Goal: Task Accomplishment & Management: Use online tool/utility

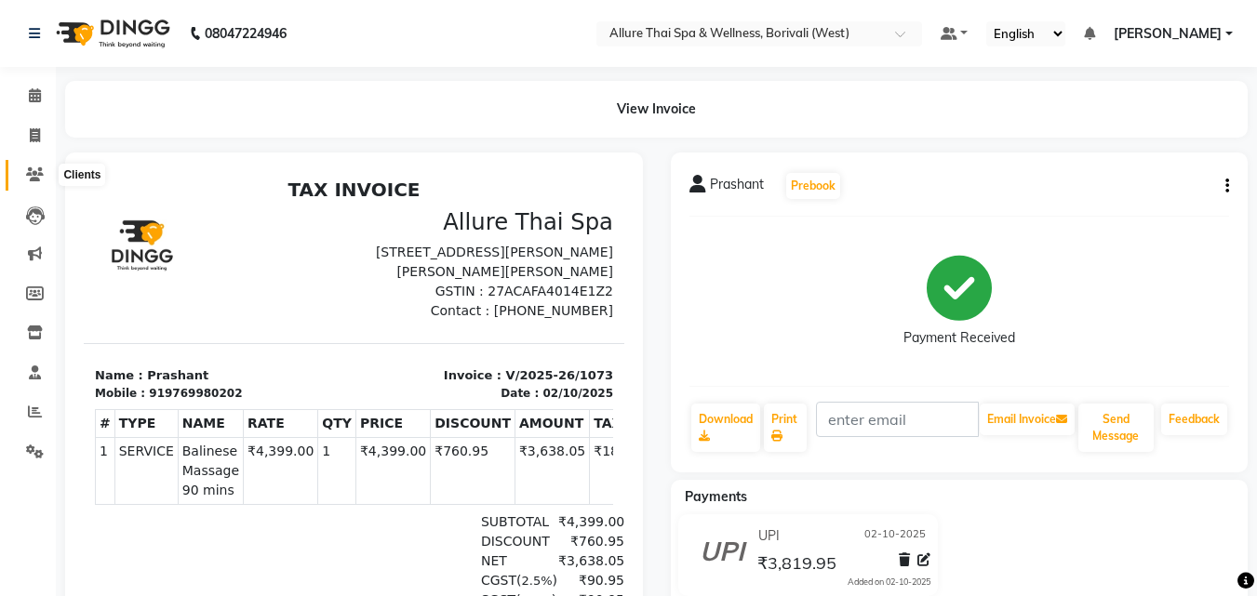
click at [30, 176] on icon at bounding box center [35, 174] width 18 height 14
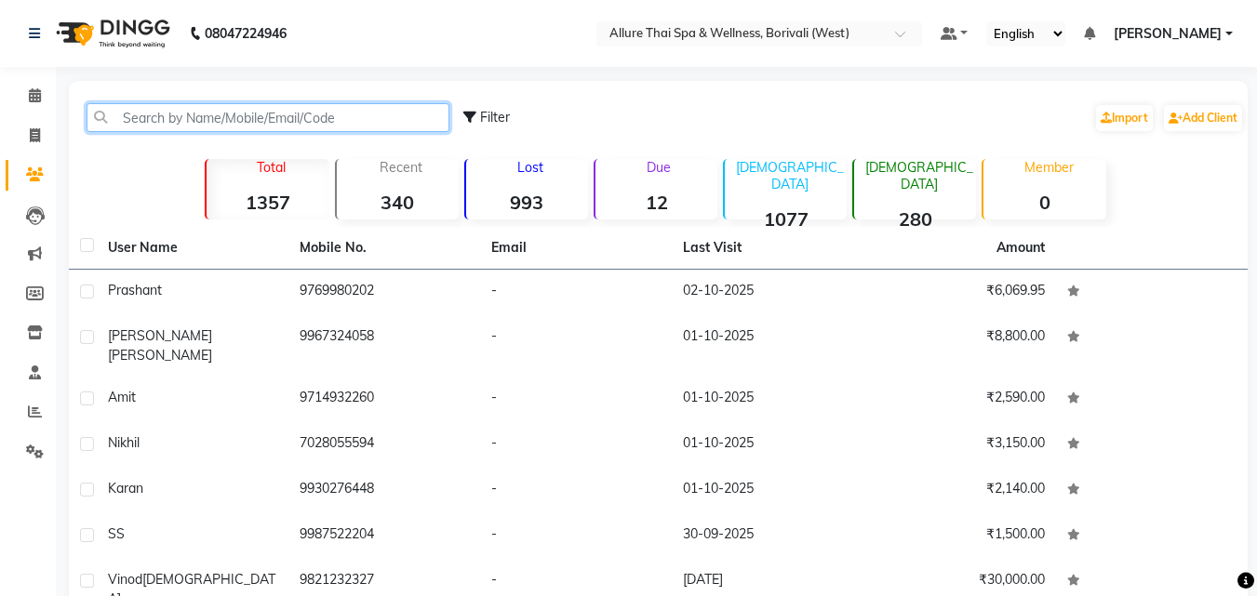
click at [204, 119] on input "text" at bounding box center [268, 117] width 363 height 29
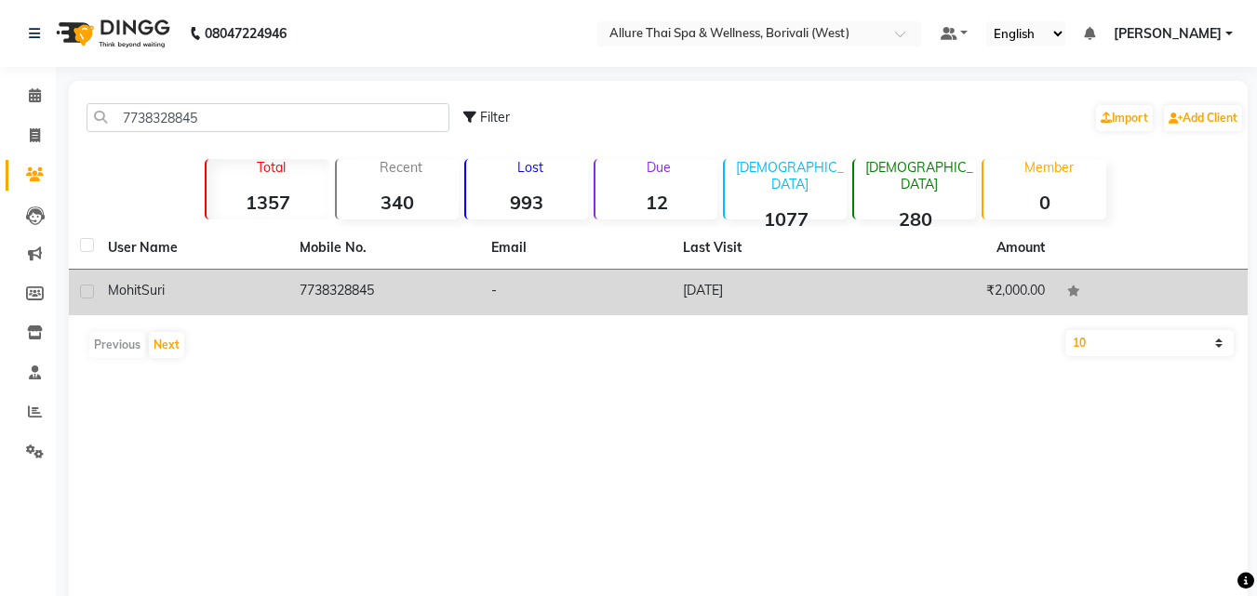
click at [366, 297] on td "7738328845" at bounding box center [384, 293] width 192 height 46
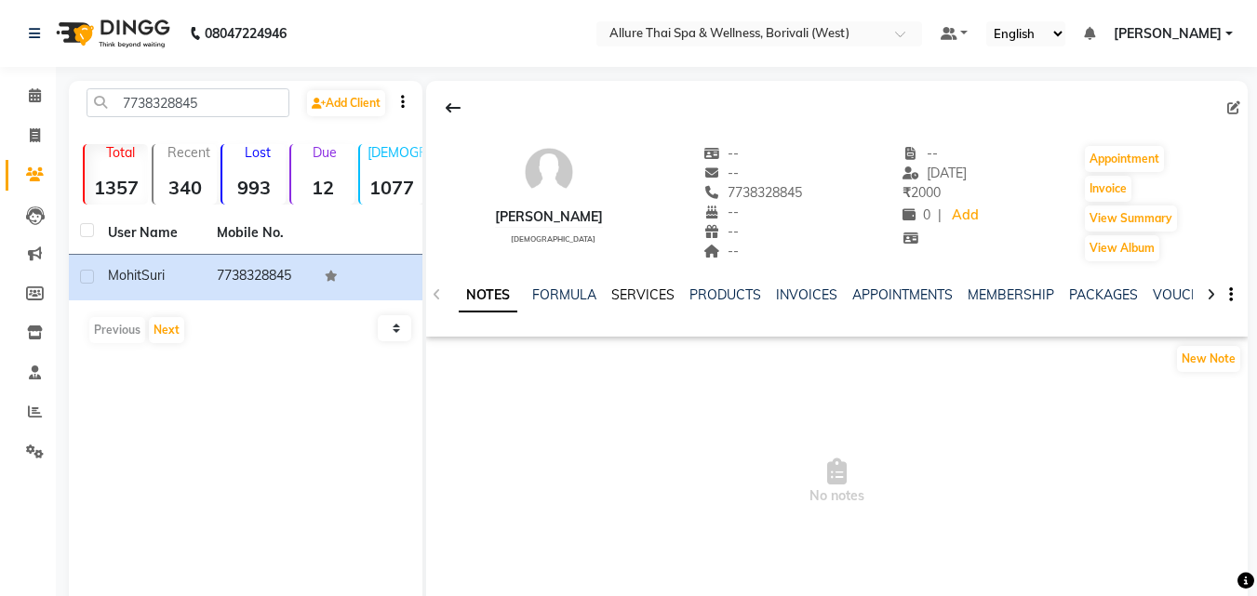
click at [625, 295] on link "SERVICES" at bounding box center [642, 294] width 63 height 17
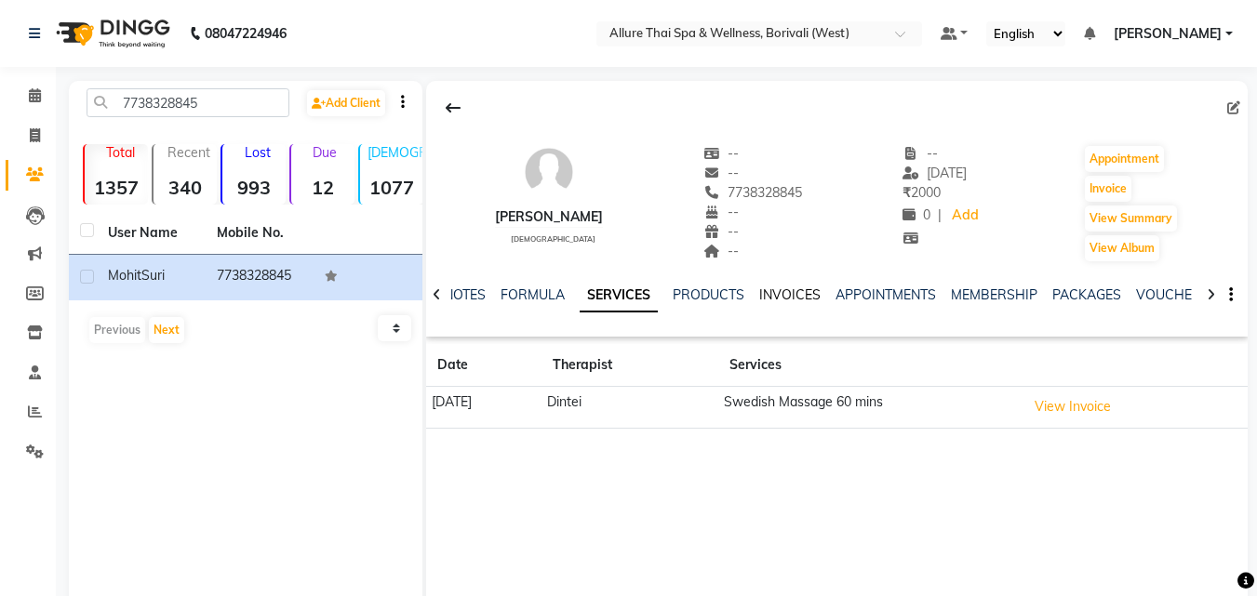
click at [782, 298] on link "INVOICES" at bounding box center [789, 294] width 61 height 17
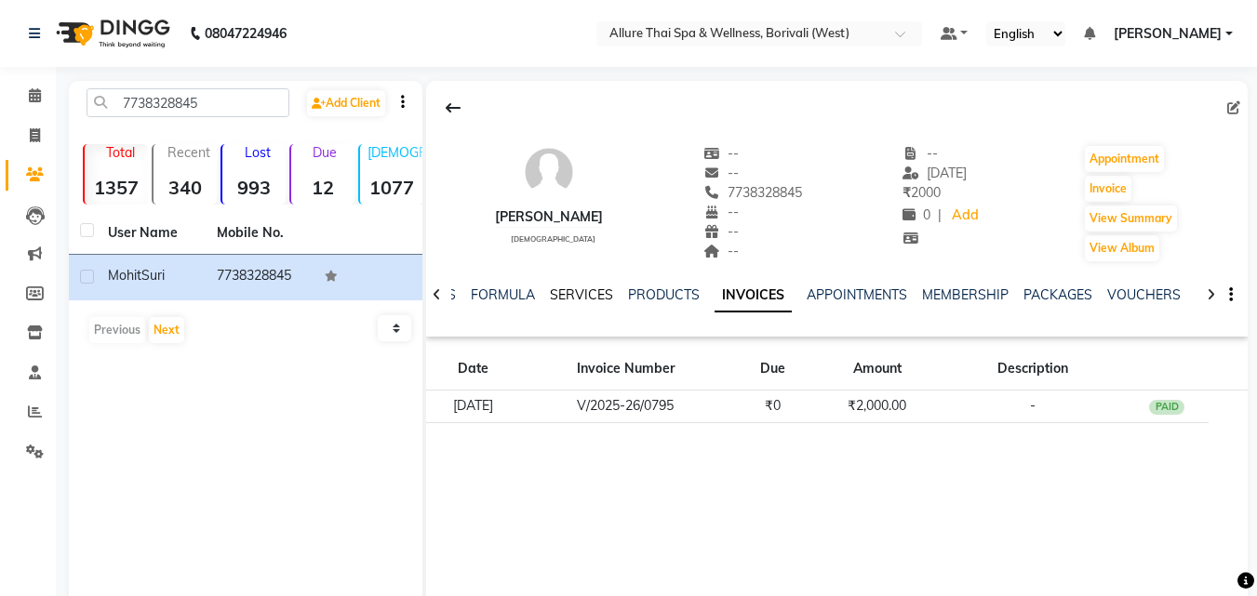
click at [578, 297] on link "SERVICES" at bounding box center [581, 294] width 63 height 17
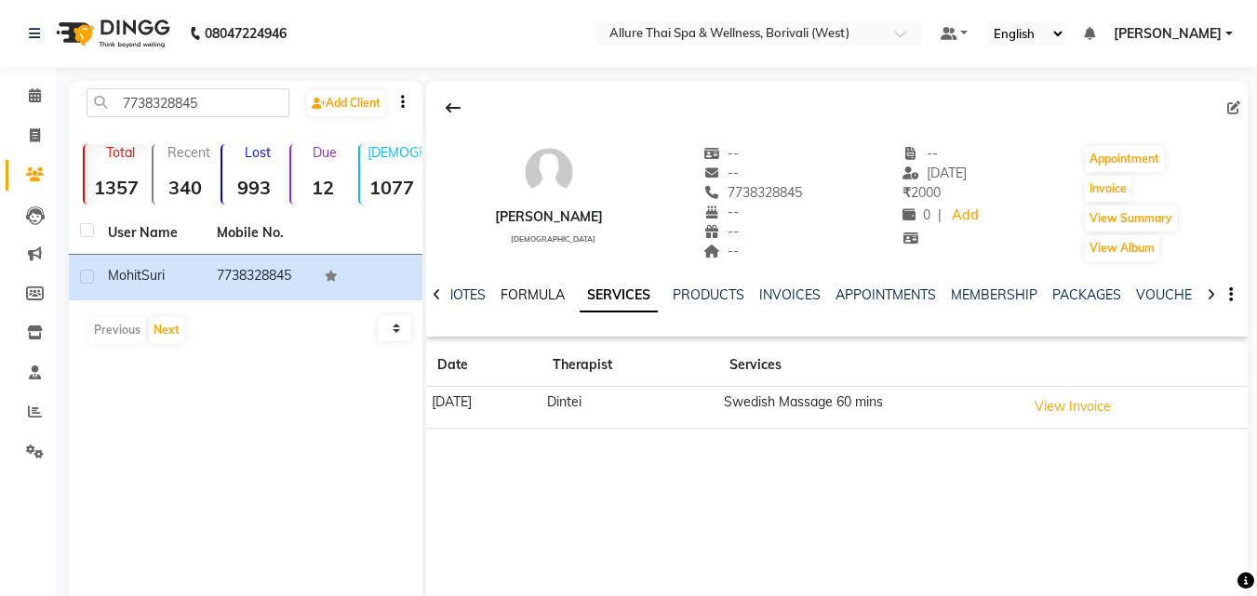
click at [554, 294] on link "FORMULA" at bounding box center [532, 294] width 64 height 17
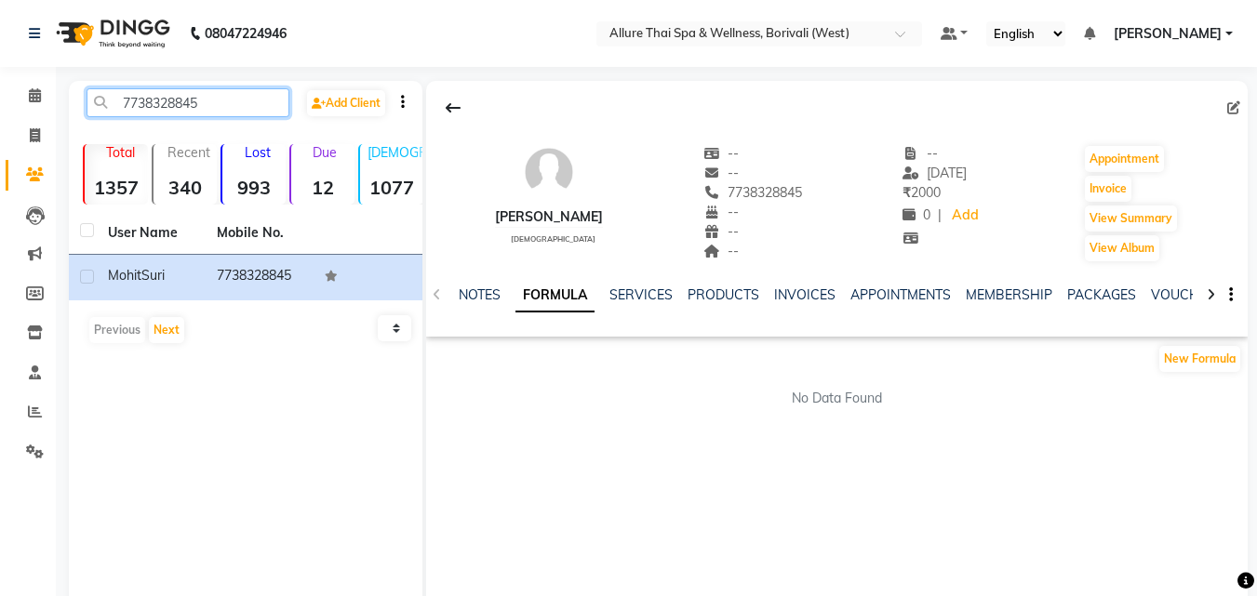
click at [242, 100] on input "7738328845" at bounding box center [188, 102] width 203 height 29
type input "7"
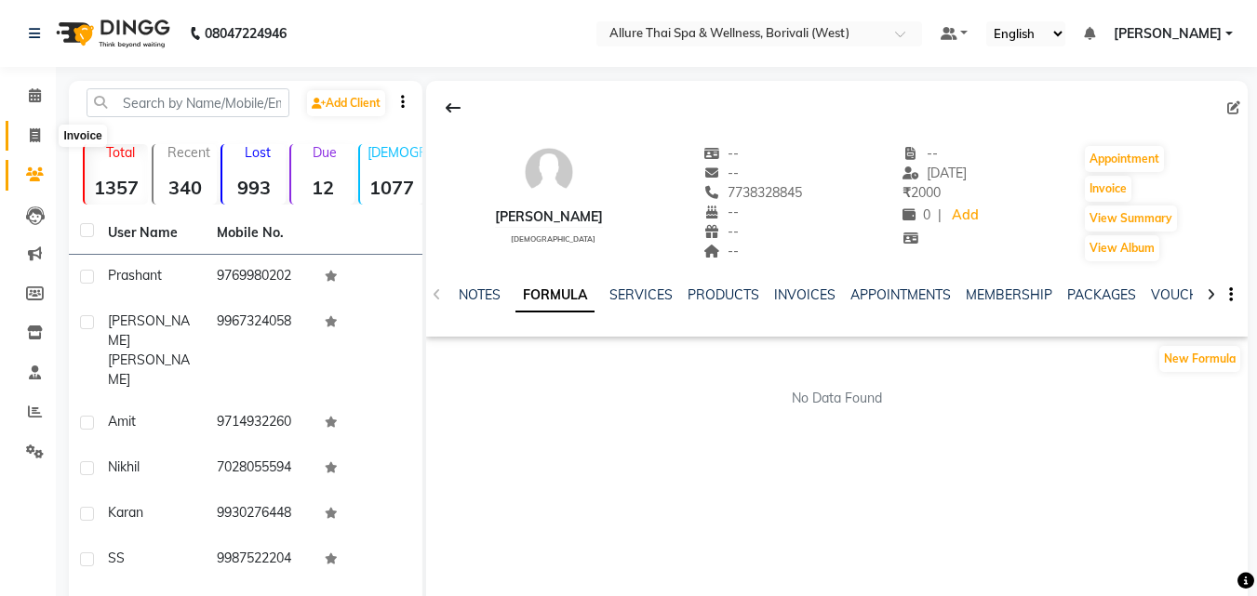
click at [38, 142] on span at bounding box center [35, 136] width 33 height 21
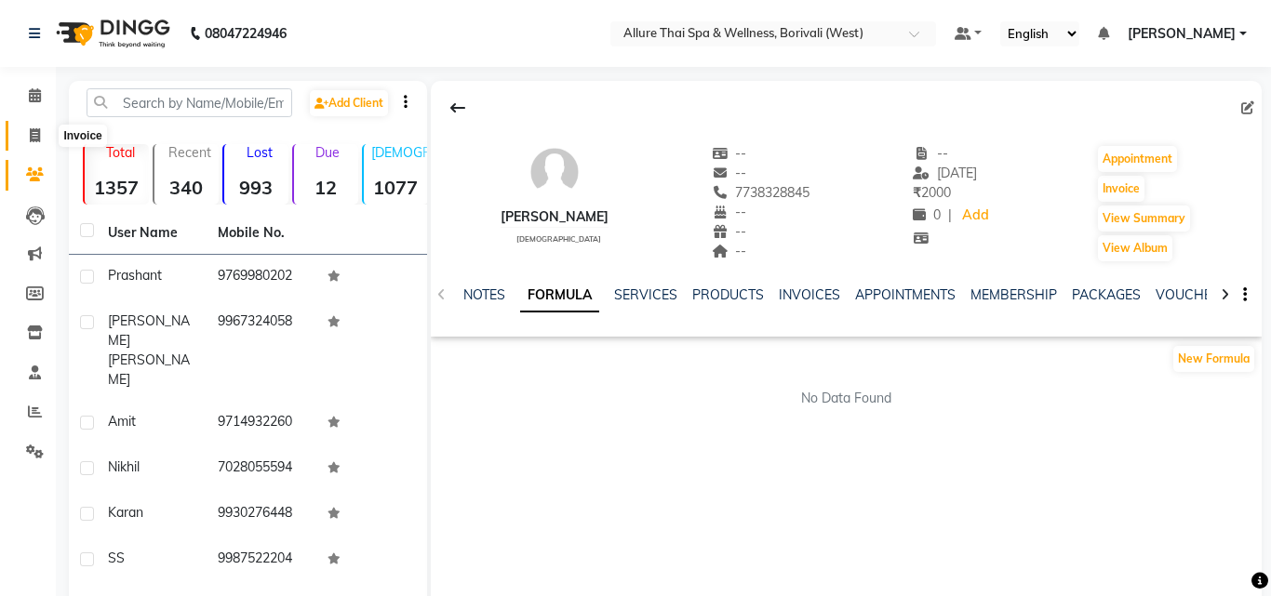
select select "6772"
select select "service"
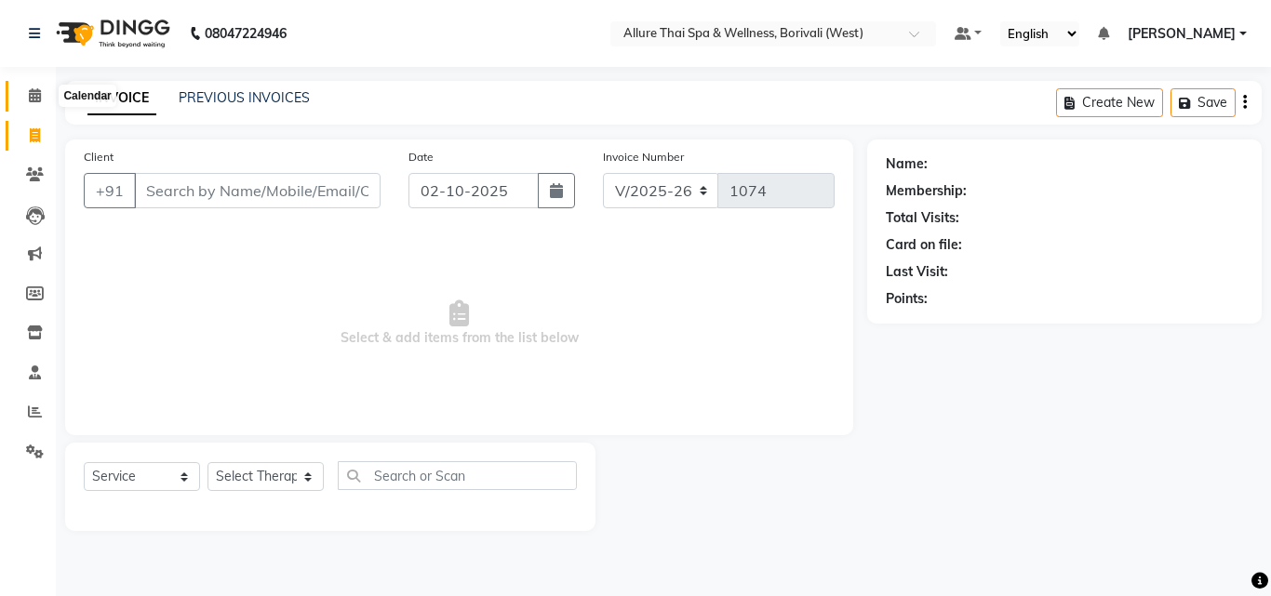
click at [34, 106] on span at bounding box center [35, 96] width 33 height 21
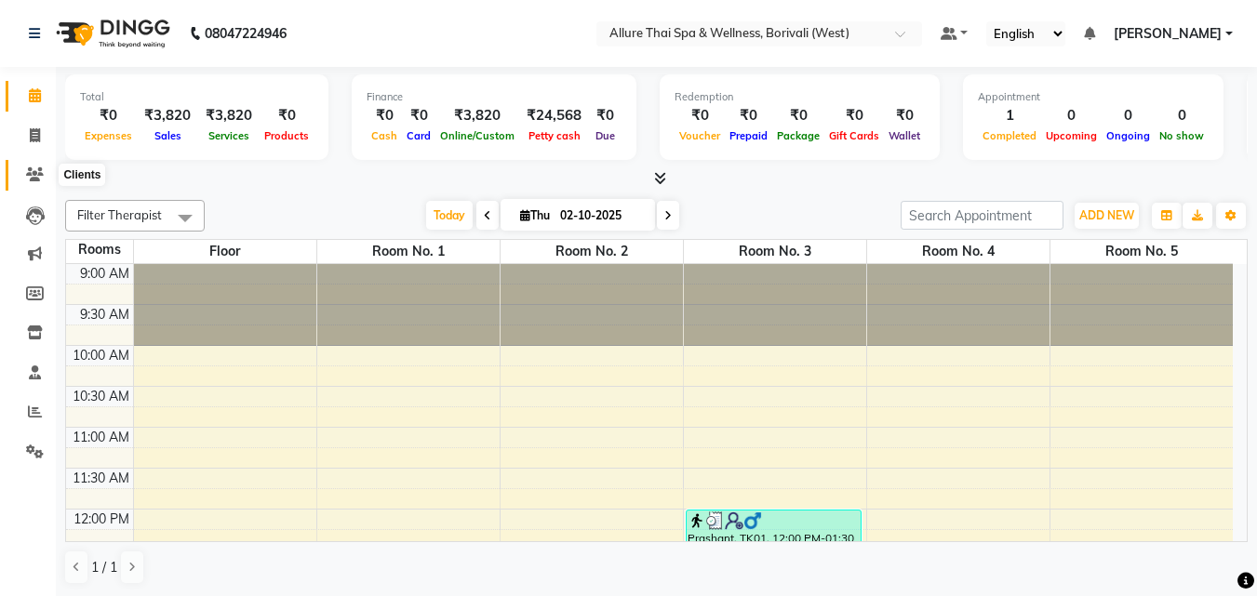
click at [35, 179] on icon at bounding box center [35, 174] width 18 height 14
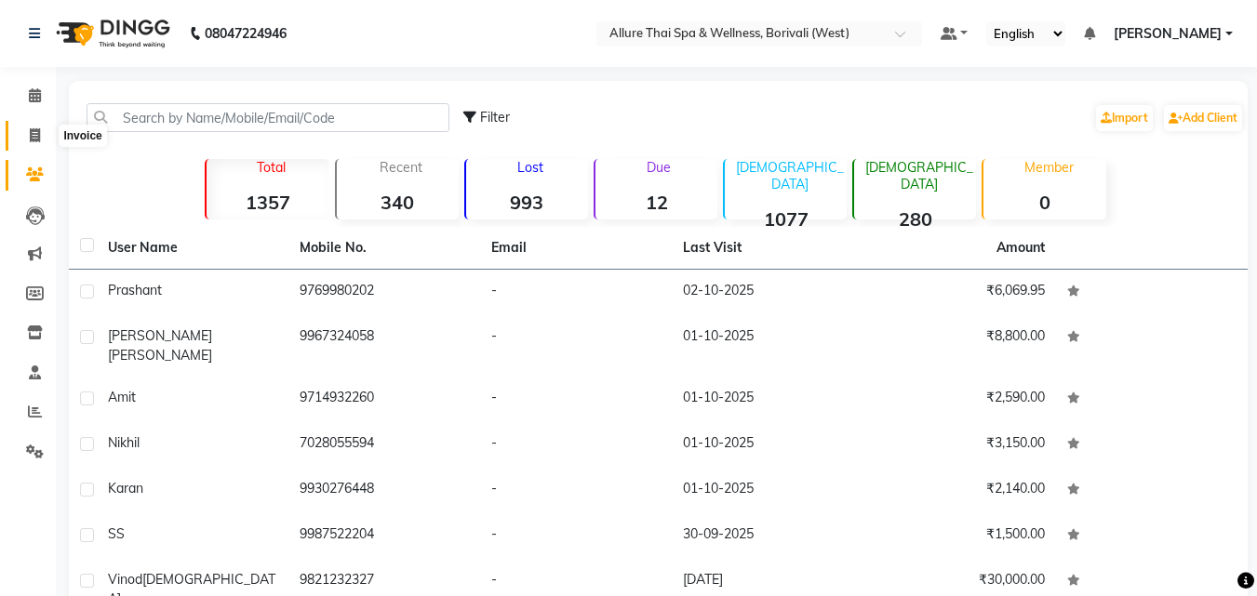
click at [37, 128] on icon at bounding box center [35, 135] width 10 height 14
select select "6772"
select select "service"
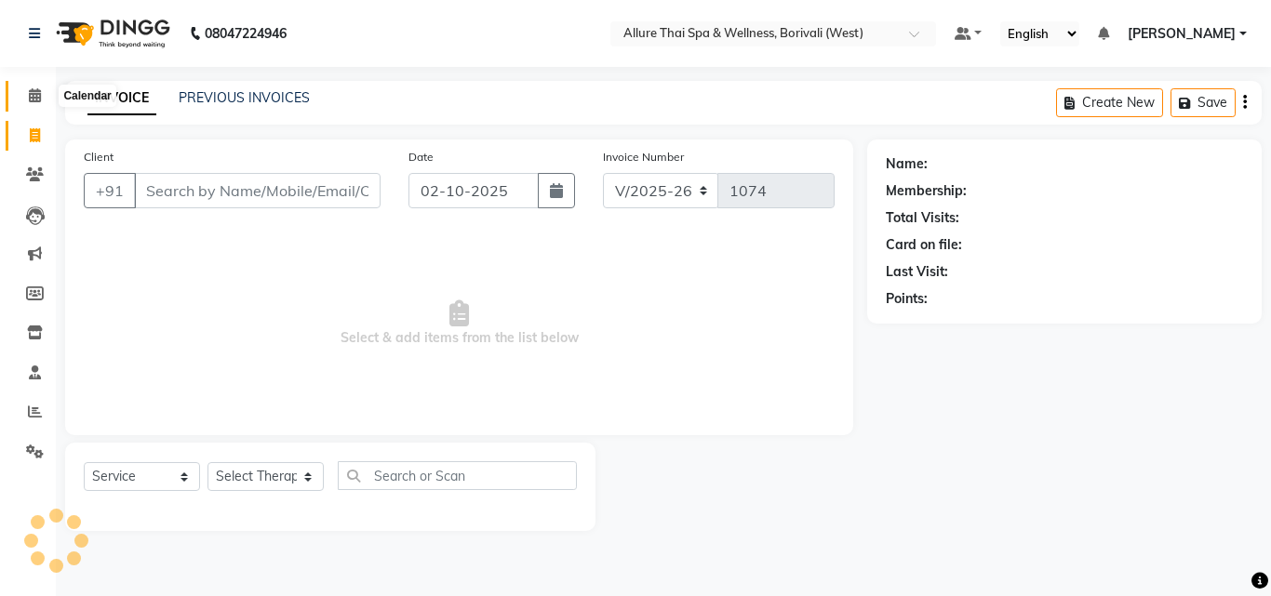
click at [39, 106] on span at bounding box center [35, 96] width 33 height 21
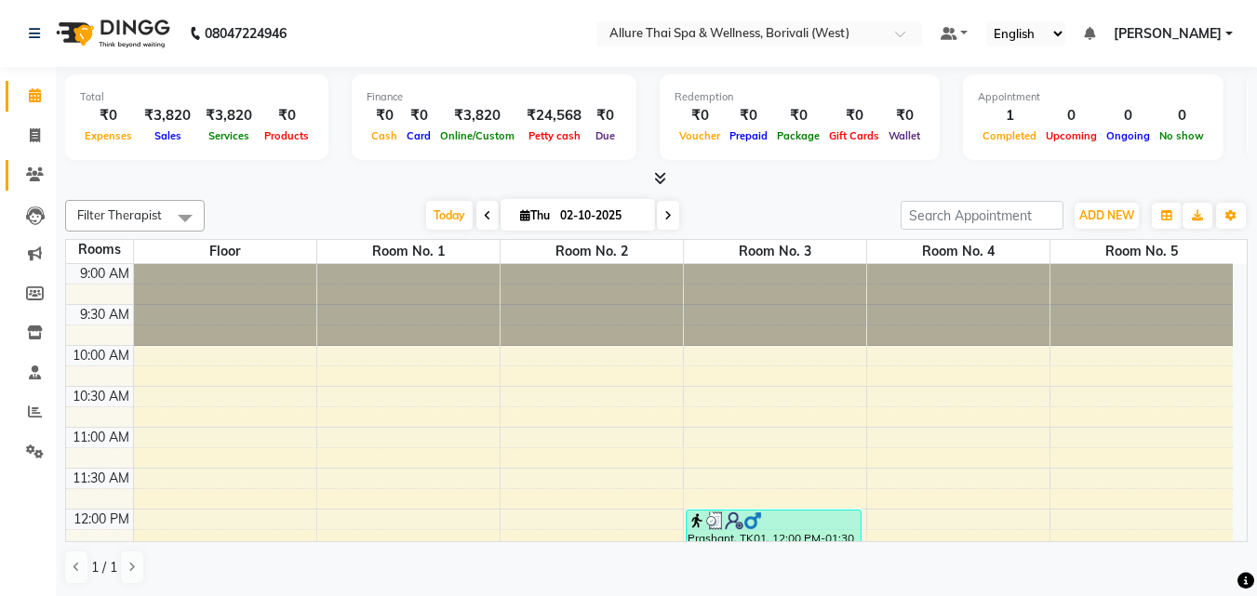
click at [40, 163] on link "Clients" at bounding box center [28, 175] width 45 height 31
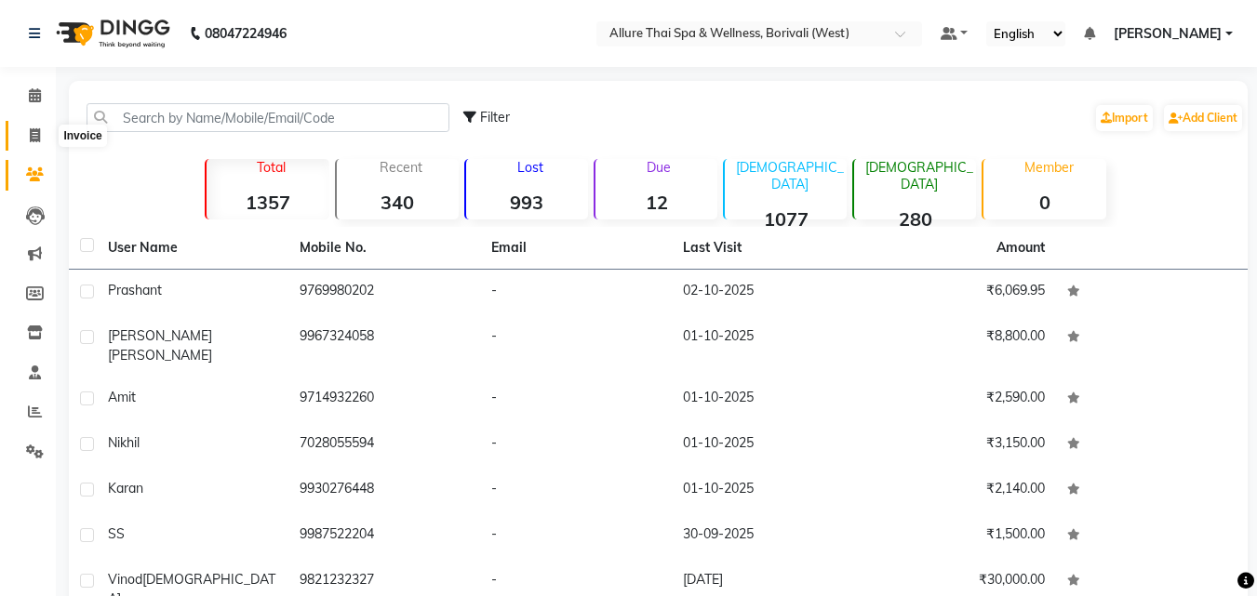
click at [35, 128] on icon at bounding box center [35, 135] width 10 height 14
select select "service"
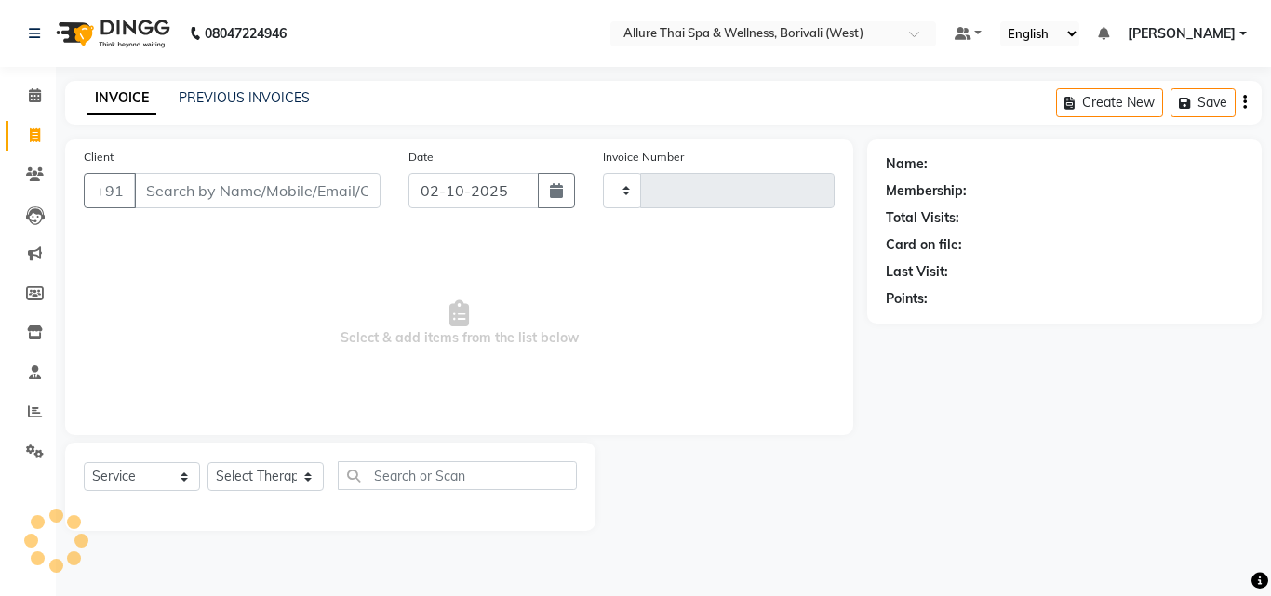
type input "1074"
select select "6772"
click at [36, 105] on span at bounding box center [35, 96] width 33 height 21
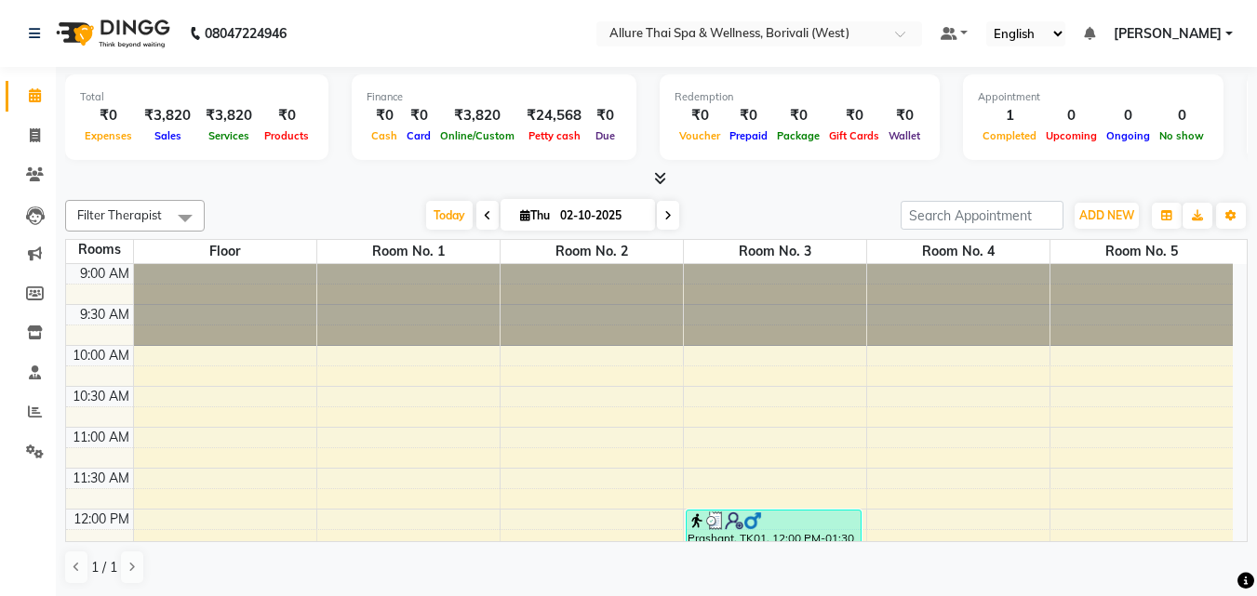
click at [36, 104] on span at bounding box center [35, 96] width 33 height 21
click at [35, 175] on icon at bounding box center [35, 174] width 18 height 14
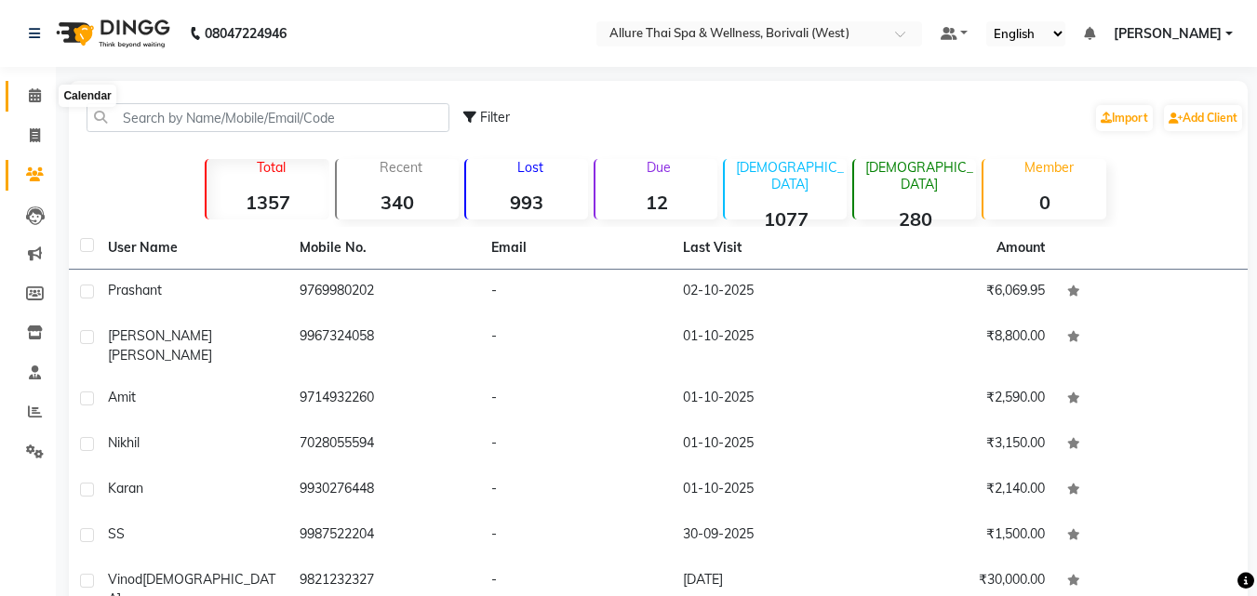
click at [38, 93] on icon at bounding box center [35, 95] width 12 height 14
